Goal: Information Seeking & Learning: Understand process/instructions

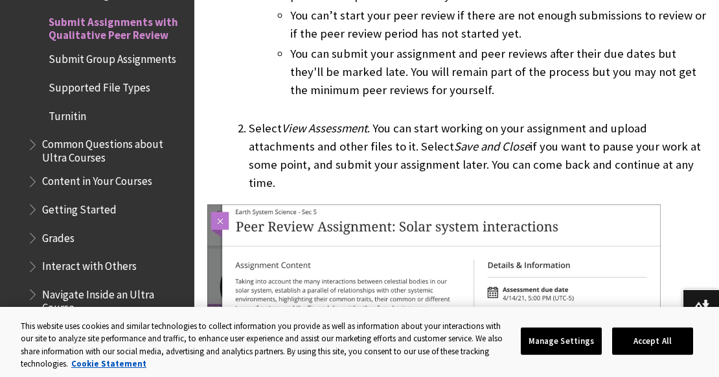
scroll to position [1598, 0]
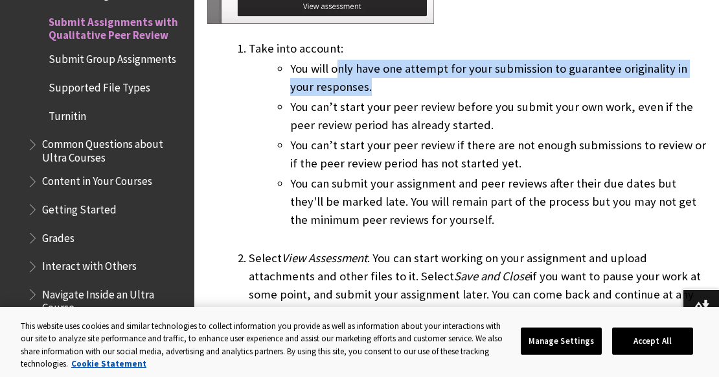
drag, startPoint x: 347, startPoint y: 67, endPoint x: 569, endPoint y: 83, distance: 222.2
click at [569, 83] on li "You will only have one attempt for your submission to guarantee originality in …" at bounding box center [498, 78] width 416 height 36
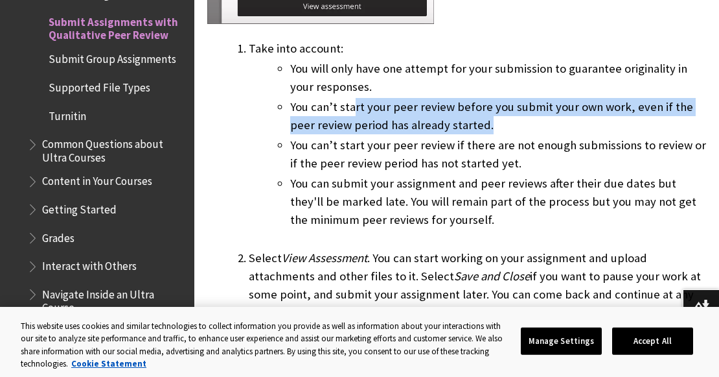
drag, startPoint x: 355, startPoint y: 106, endPoint x: 471, endPoint y: 119, distance: 117.4
click at [471, 119] on li "You can’t start your peer review before you submit your own work, even if the p…" at bounding box center [498, 116] width 416 height 36
click at [471, 121] on li "You can’t start your peer review before you submit your own work, even if the p…" at bounding box center [498, 116] width 416 height 36
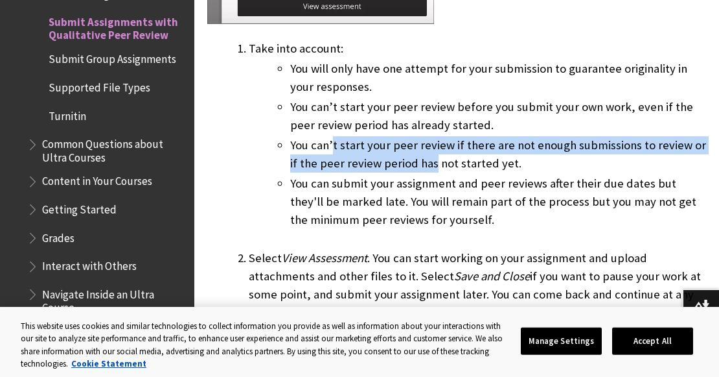
drag, startPoint x: 332, startPoint y: 152, endPoint x: 425, endPoint y: 157, distance: 92.2
click at [425, 157] on li "You can’t start your peer review if there are not enough submissions to review …" at bounding box center [498, 154] width 416 height 36
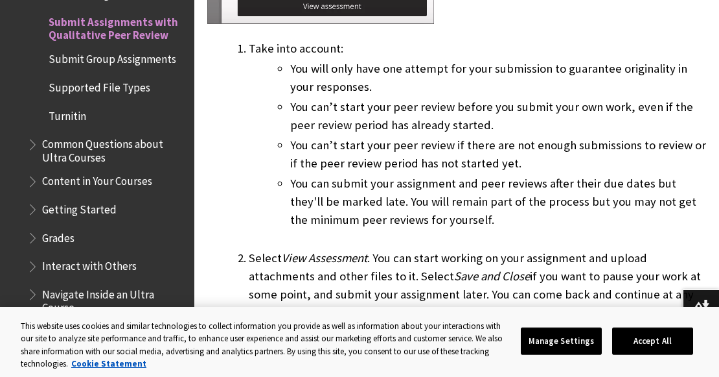
click at [425, 159] on li "You can’t start your peer review if there are not enough submissions to review …" at bounding box center [498, 154] width 416 height 36
drag, startPoint x: 407, startPoint y: 139, endPoint x: 420, endPoint y: 148, distance: 15.5
click at [420, 148] on li "You can’t start your peer review if there are not enough submissions to review …" at bounding box center [498, 154] width 416 height 36
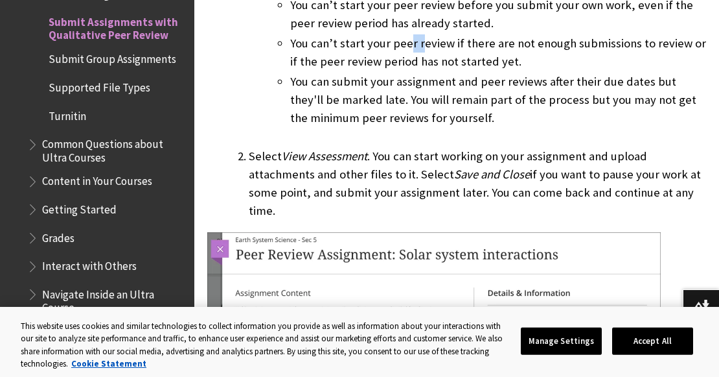
scroll to position [1685, 0]
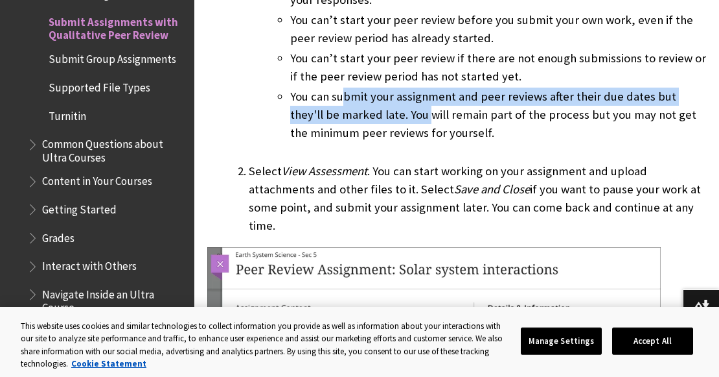
drag, startPoint x: 341, startPoint y: 95, endPoint x: 393, endPoint y: 109, distance: 53.8
click at [393, 109] on li "You can submit your assignment and peer reviews after their due dates but they'…" at bounding box center [498, 123] width 416 height 73
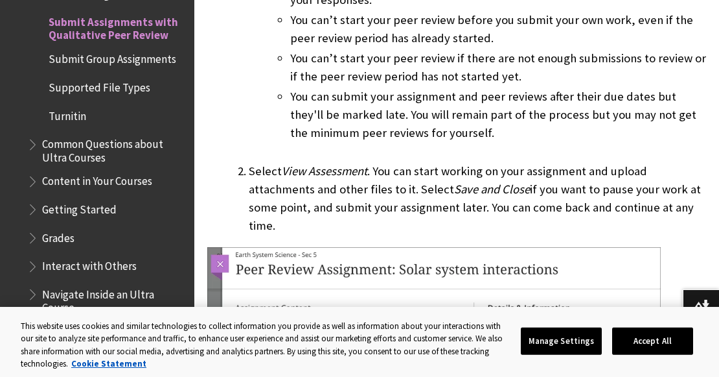
click at [397, 122] on li "You can submit your assignment and peer reviews after their due dates but they'…" at bounding box center [498, 123] width 416 height 73
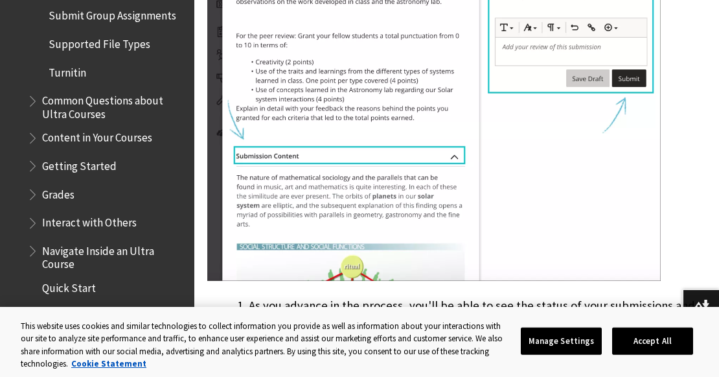
scroll to position [3889, 0]
